Goal: Find specific page/section: Find specific page/section

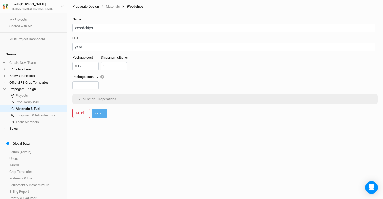
click at [90, 7] on link "Propagate Design" at bounding box center [85, 6] width 26 height 4
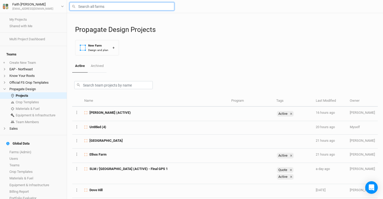
click at [81, 6] on input "text" at bounding box center [122, 6] width 105 height 8
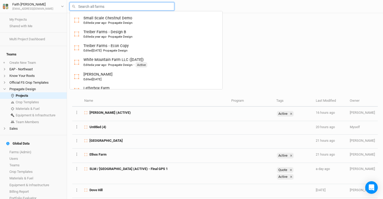
type input "w"
type input "white Mountain Farm LLC ([DATE])"
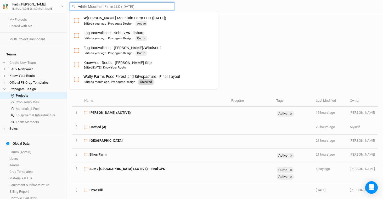
type input "wa"
type input "[PERSON_NAME] Farms Food Forest and Silvopasture - Final Layout"
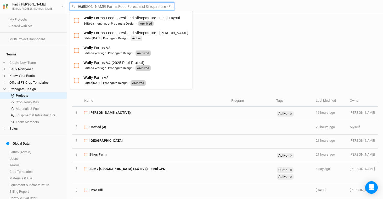
type input "[PERSON_NAME]"
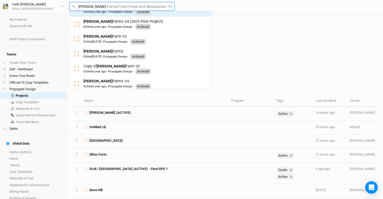
scroll to position [60, 0]
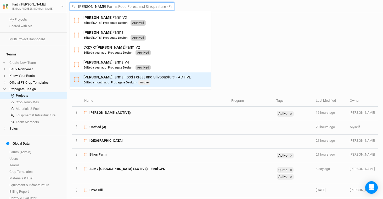
click at [117, 80] on div "Edited a month ago · Propagate Design · Active" at bounding box center [136, 82] width 107 height 5
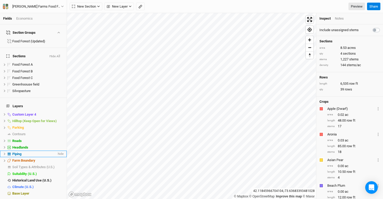
click at [29, 152] on div "Piping" at bounding box center [34, 154] width 44 height 4
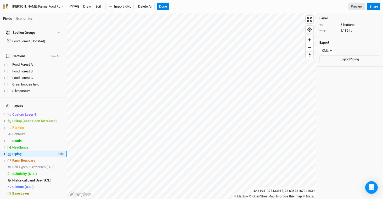
click at [5, 152] on icon at bounding box center [4, 153] width 3 height 3
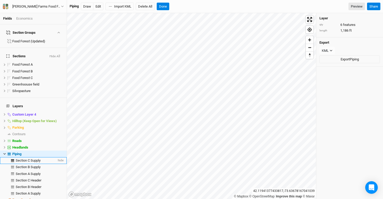
click at [33, 158] on span "Section C Supply" at bounding box center [28, 160] width 25 height 4
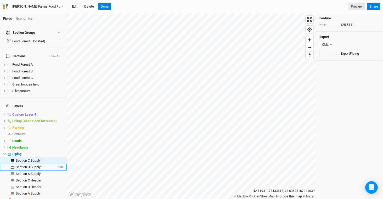
click at [33, 165] on span "Section B Supply" at bounding box center [28, 167] width 25 height 4
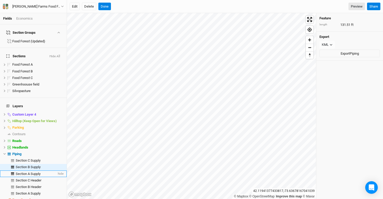
click at [32, 172] on span "Section A Supply" at bounding box center [28, 174] width 25 height 4
click at [35, 158] on span "Section C Supply" at bounding box center [28, 160] width 25 height 4
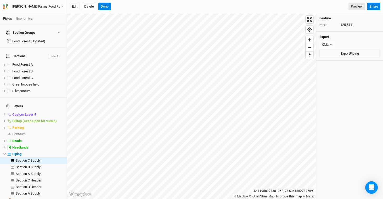
click at [350, 25] on div "length 125.51 ft" at bounding box center [349, 24] width 60 height 5
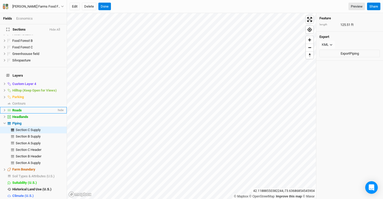
click at [26, 107] on li "Roads hide" at bounding box center [33, 110] width 67 height 7
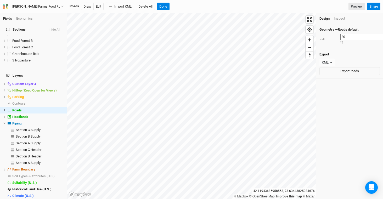
click at [346, 36] on input "20" at bounding box center [362, 37] width 45 height 6
type input "25"
click at [28, 154] on span "Section B Header" at bounding box center [29, 156] width 26 height 4
